Goal: Find specific page/section: Find specific page/section

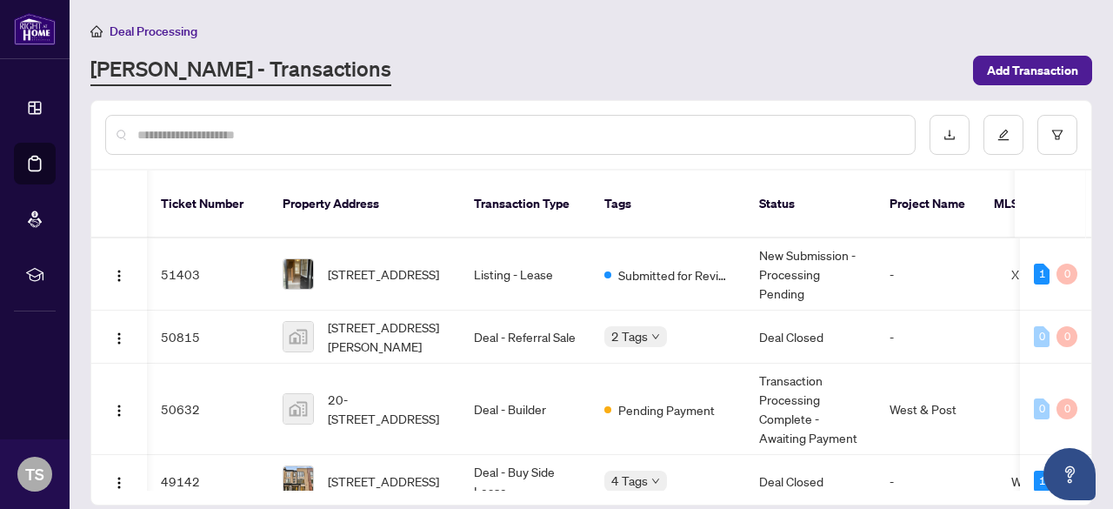
scroll to position [1242, 77]
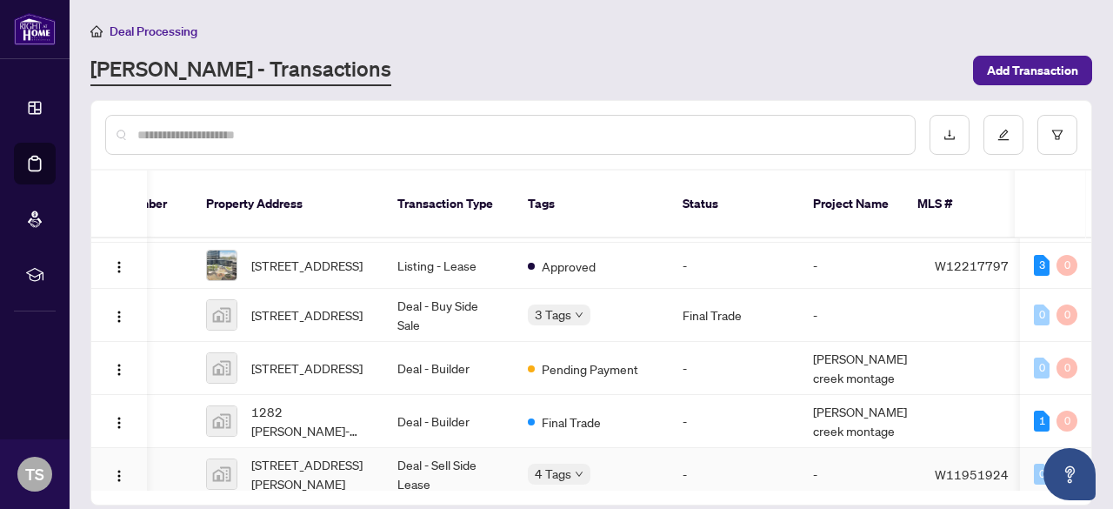
drag, startPoint x: 715, startPoint y: 470, endPoint x: 828, endPoint y: 464, distance: 113.2
click at [828, 464] on div "51403 [STREET_ADDRESS] Listing - Lease Submitted for Review New Submission - Pr…" at bounding box center [591, 364] width 1000 height 252
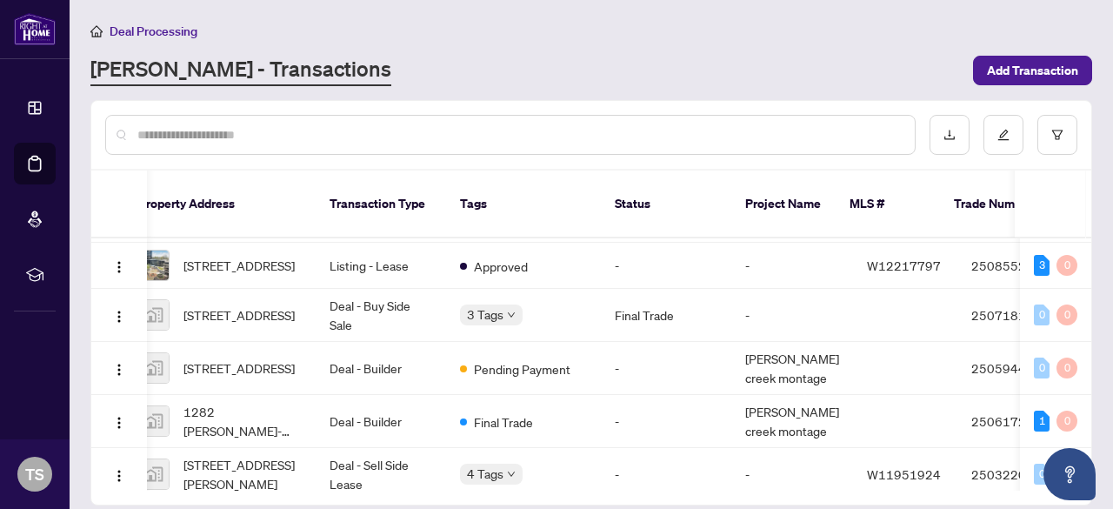
scroll to position [0, 0]
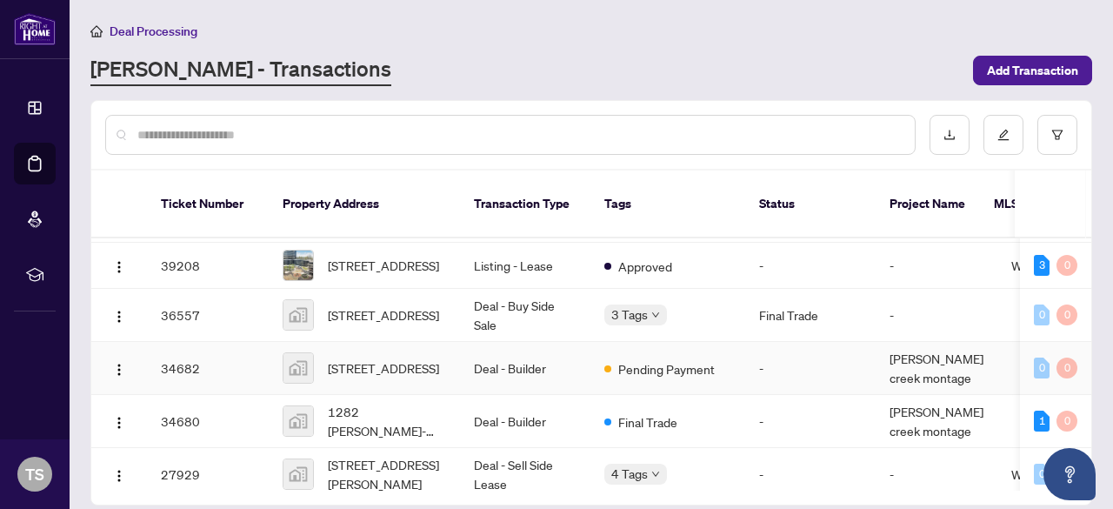
drag, startPoint x: 1086, startPoint y: 342, endPoint x: 1082, endPoint y: 328, distance: 14.3
click at [1082, 342] on td "0 0" at bounding box center [1055, 368] width 71 height 53
drag, startPoint x: 1092, startPoint y: 337, endPoint x: 1089, endPoint y: 324, distance: 12.5
click at [1089, 324] on div "Ticket Number Property Address Transaction Type Tags Status Project Name MLS # …" at bounding box center [591, 302] width 1002 height 405
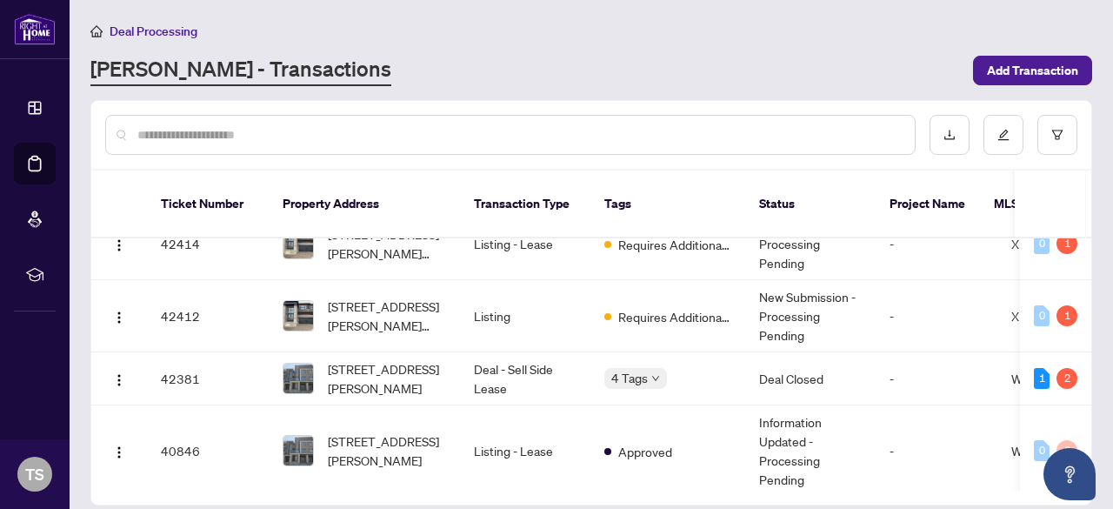
scroll to position [654, 0]
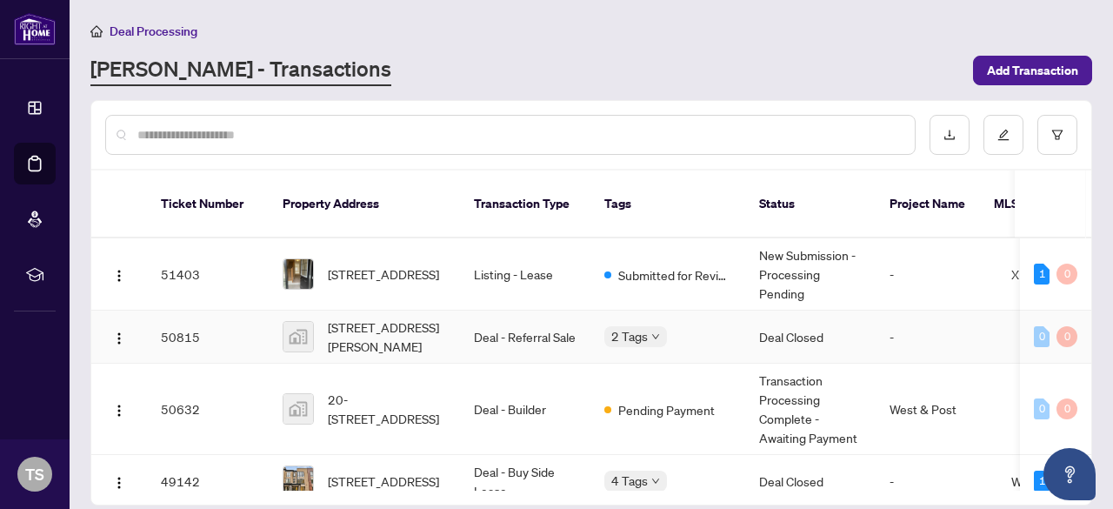
click at [527, 311] on td "Deal - Referral Sale" at bounding box center [525, 337] width 130 height 53
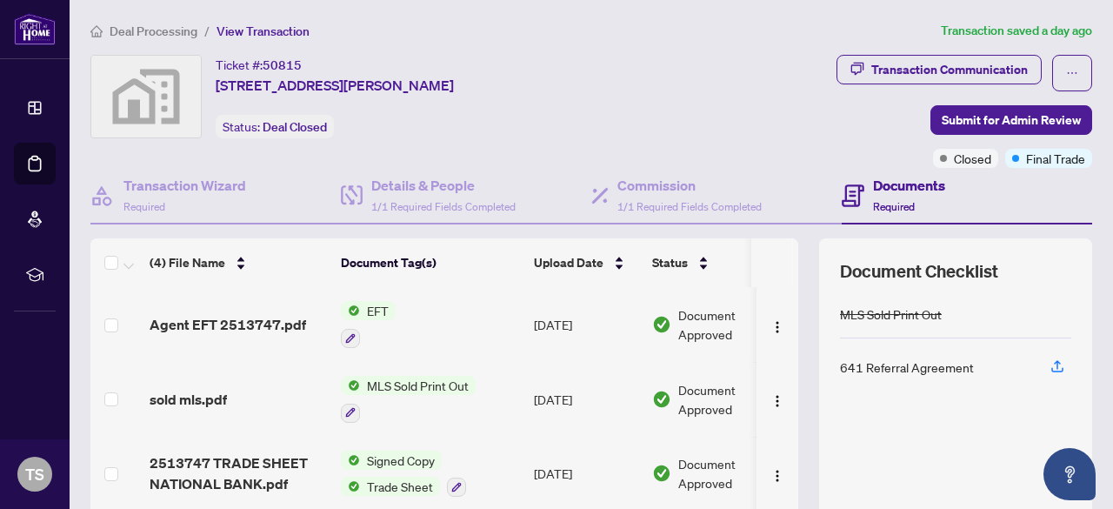
click at [322, 328] on div "Agent EFT 2513747.pdf" at bounding box center [238, 324] width 177 height 21
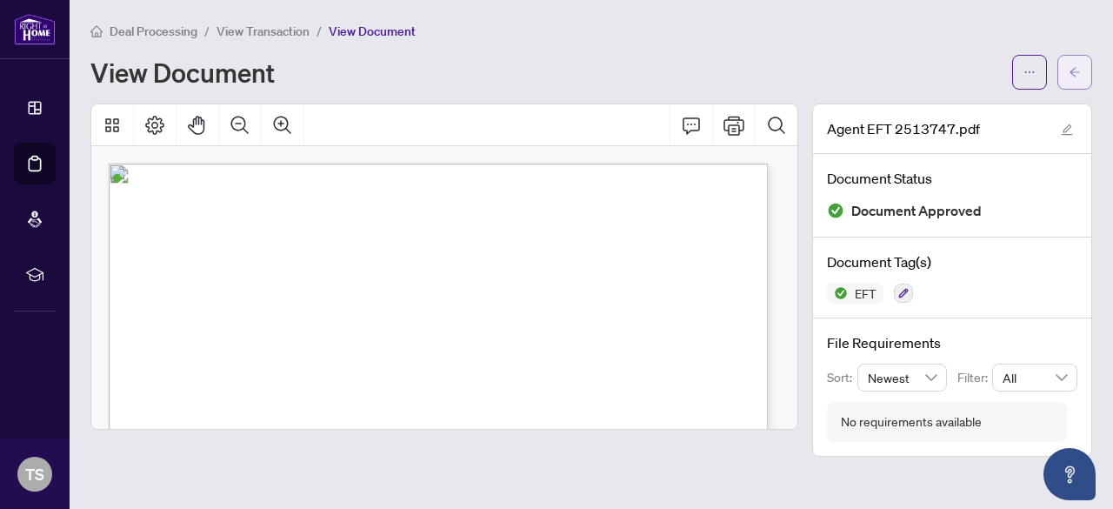
click at [1069, 75] on icon "arrow-left" at bounding box center [1075, 72] width 12 height 12
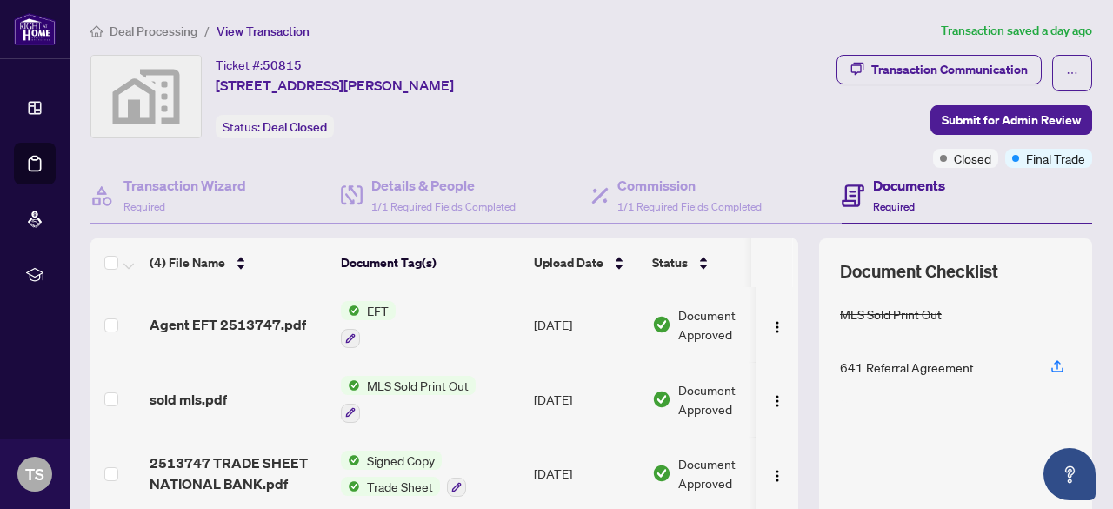
click at [177, 34] on span "Deal Processing" at bounding box center [154, 31] width 88 height 16
